Goal: Navigation & Orientation: Find specific page/section

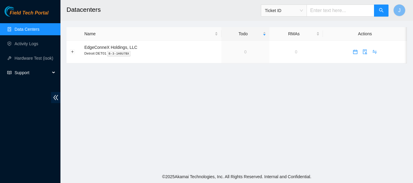
click at [21, 71] on span "Support" at bounding box center [33, 73] width 36 height 12
click at [27, 59] on link "Hardware Test (isok)" at bounding box center [34, 58] width 39 height 5
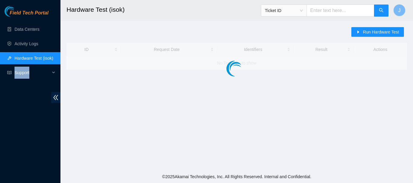
click at [27, 59] on link "Hardware Test (isok)" at bounding box center [34, 58] width 39 height 5
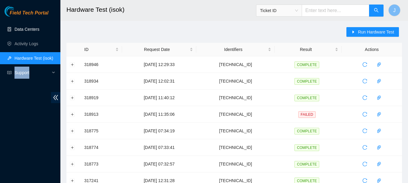
click at [26, 28] on link "Data Centers" at bounding box center [27, 29] width 25 height 5
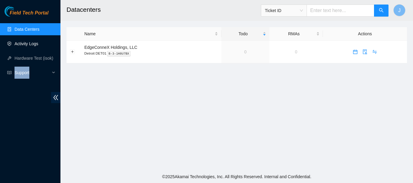
click at [22, 43] on link "Activity Logs" at bounding box center [27, 43] width 24 height 5
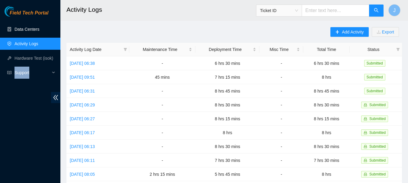
click at [27, 28] on link "Data Centers" at bounding box center [27, 29] width 25 height 5
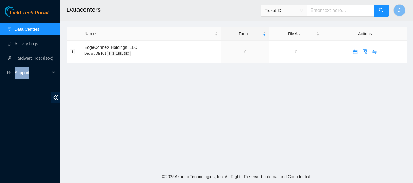
click at [27, 28] on link "Data Centers" at bounding box center [27, 29] width 25 height 5
